Goal: Task Accomplishment & Management: Use online tool/utility

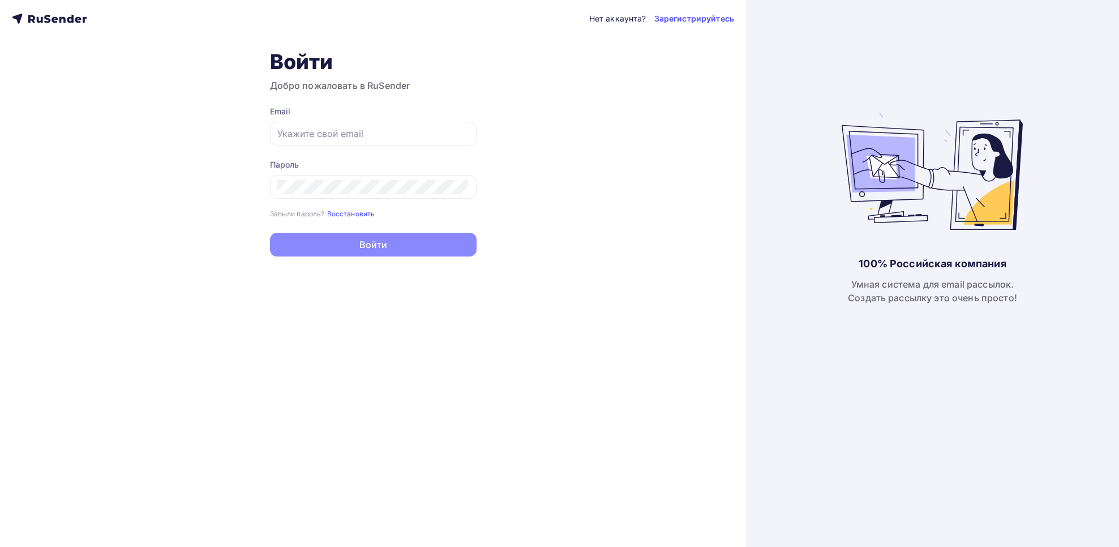
type input "[EMAIL_ADDRESS][DOMAIN_NAME]"
click at [374, 262] on div "Нет аккаунта? Зарегистрируйтесь Войти Добро пожаловать в RuSender Email moskale…" at bounding box center [373, 273] width 746 height 547
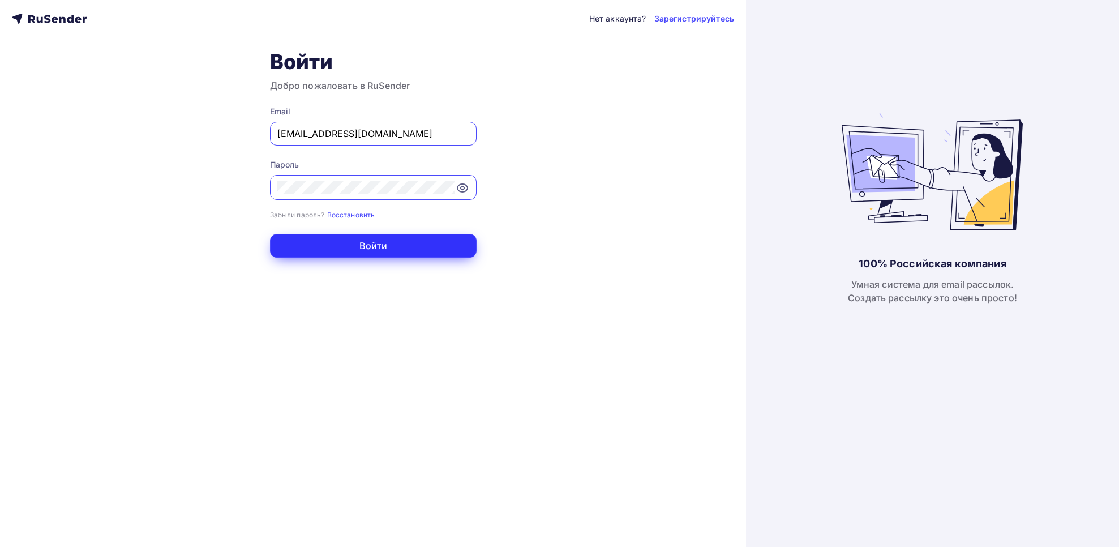
click at [354, 249] on button "Войти" at bounding box center [373, 246] width 207 height 24
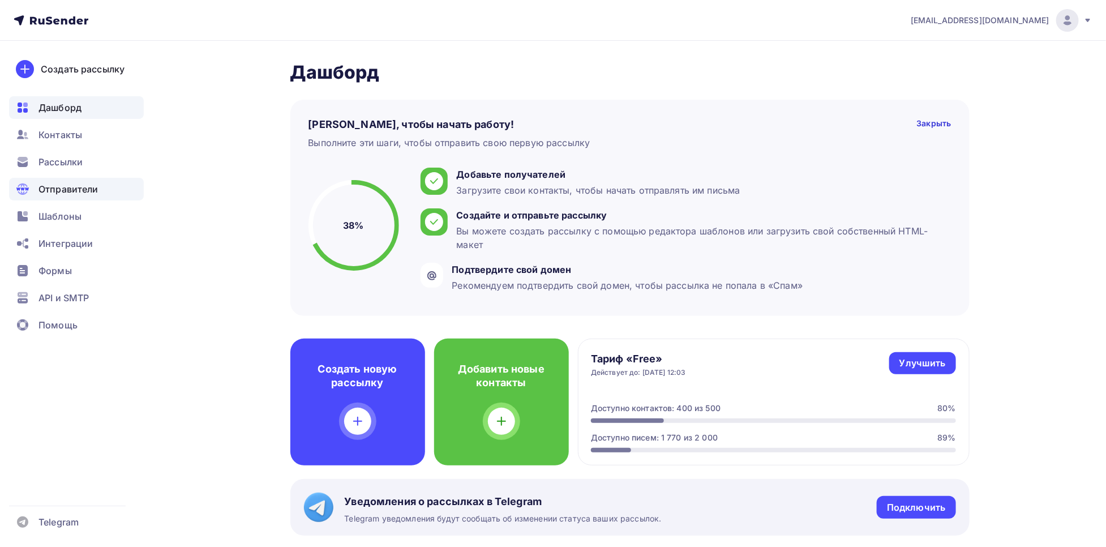
click at [68, 178] on div "Отправители" at bounding box center [76, 189] width 135 height 23
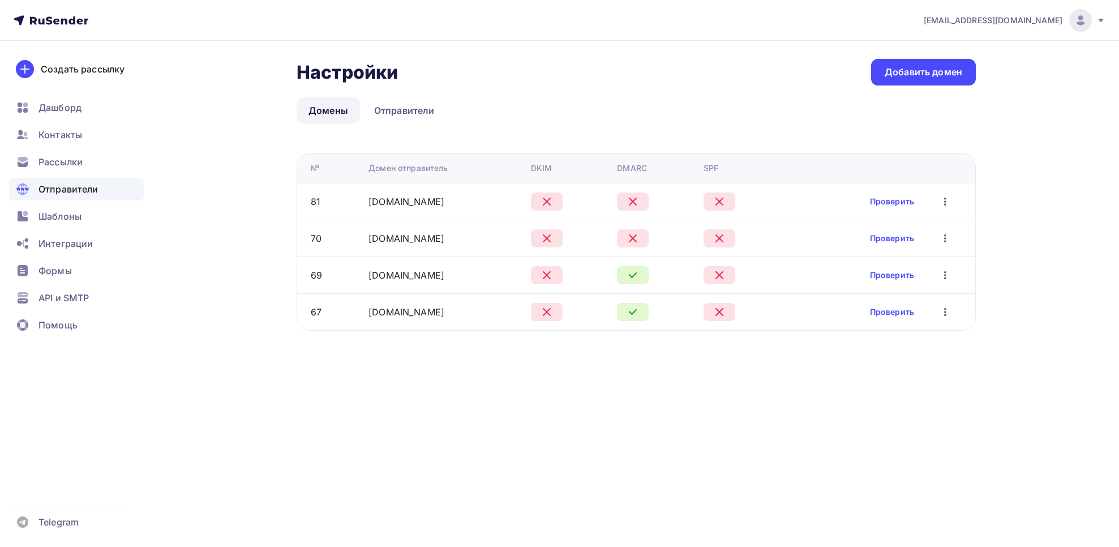
click at [885, 319] on div "Проверить Редактировать Удалить" at bounding box center [911, 312] width 83 height 15
click at [878, 313] on link "Проверить" at bounding box center [892, 311] width 44 height 11
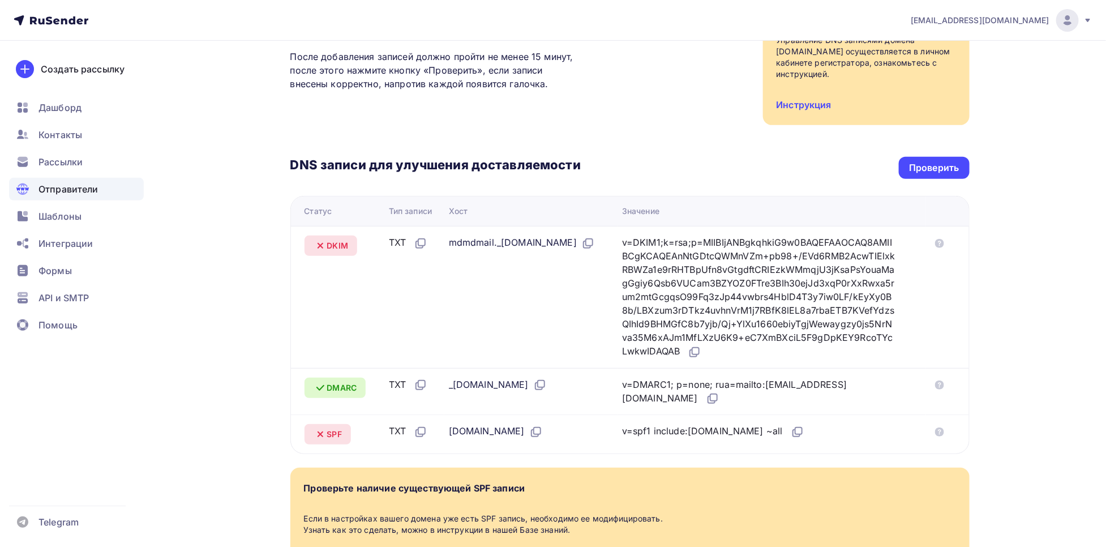
scroll to position [155, 0]
click at [701, 352] on icon at bounding box center [695, 351] width 14 height 14
click at [805, 433] on icon at bounding box center [798, 431] width 14 height 14
click at [938, 167] on div "Проверить" at bounding box center [934, 166] width 50 height 13
click at [57, 296] on span "API и SMTP" at bounding box center [64, 298] width 50 height 14
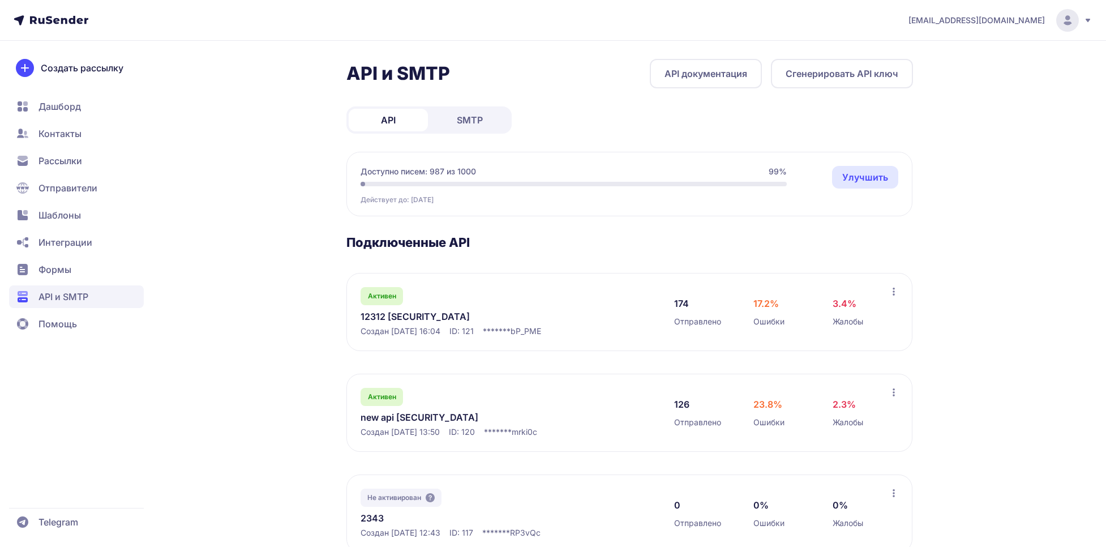
scroll to position [892, 0]
